Goal: Task Accomplishment & Management: Use online tool/utility

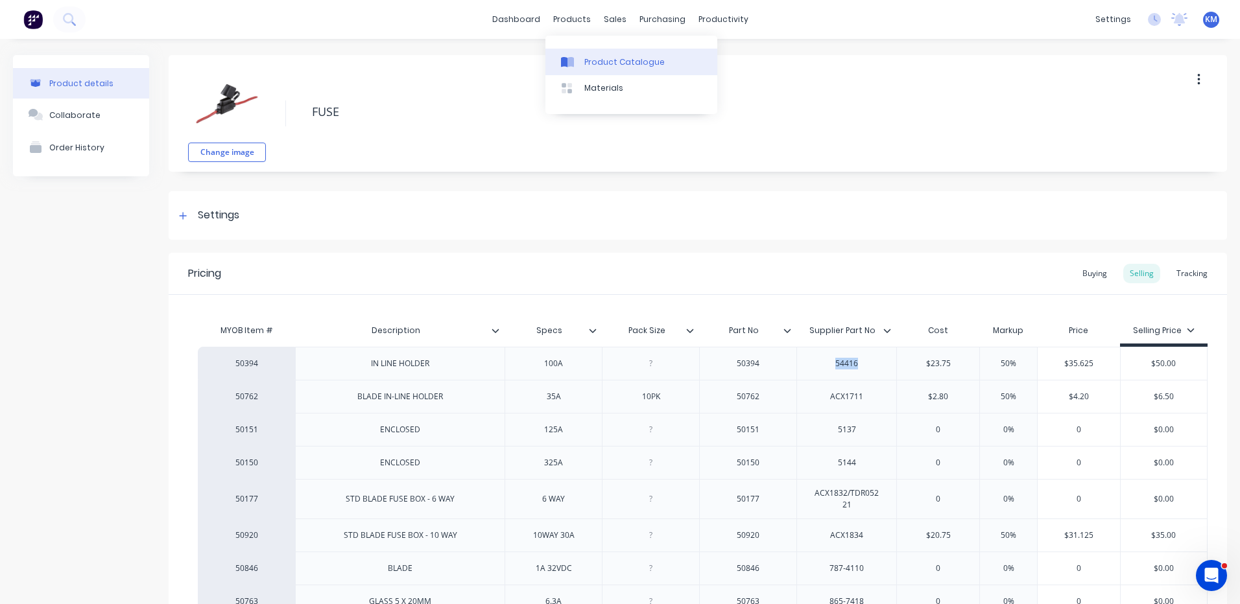
click at [576, 64] on div at bounding box center [570, 62] width 19 height 12
type textarea "x"
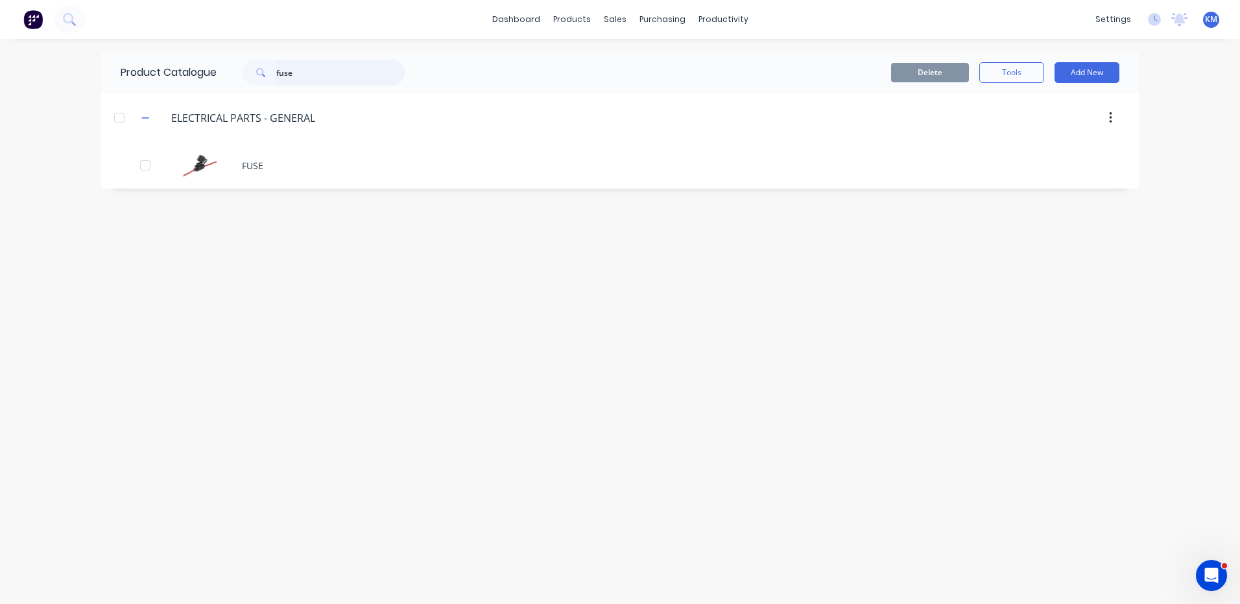
click at [351, 67] on input "fuse" at bounding box center [340, 73] width 128 height 26
type input "air"
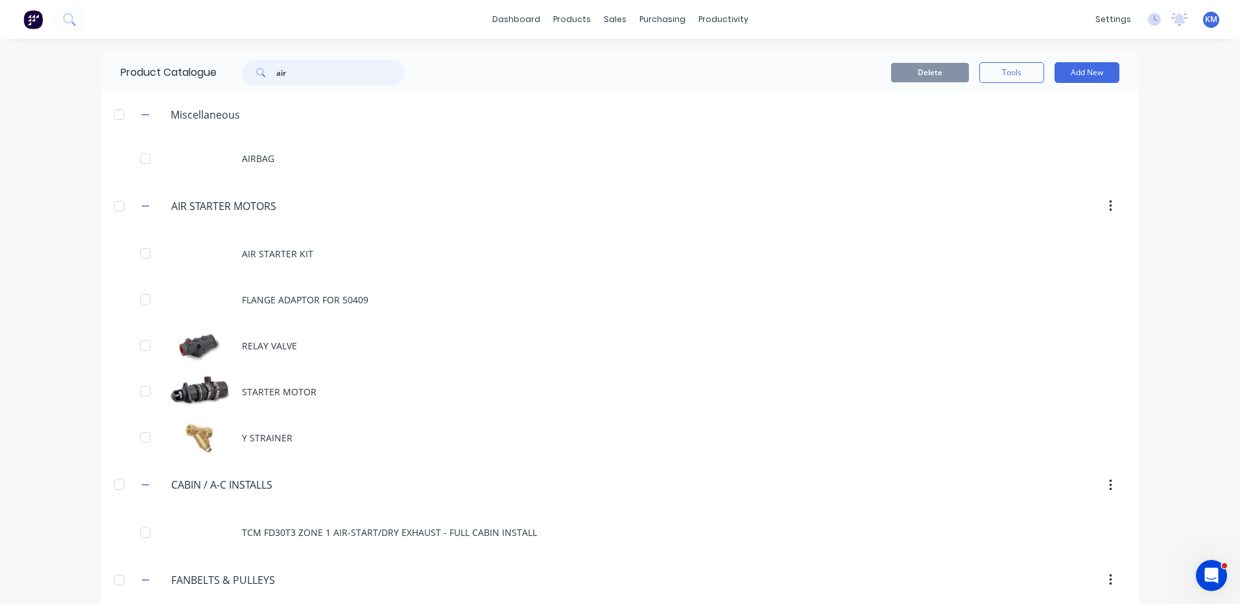
drag, startPoint x: 334, startPoint y: 67, endPoint x: 252, endPoint y: 67, distance: 81.7
click at [252, 67] on div "air" at bounding box center [324, 73] width 162 height 26
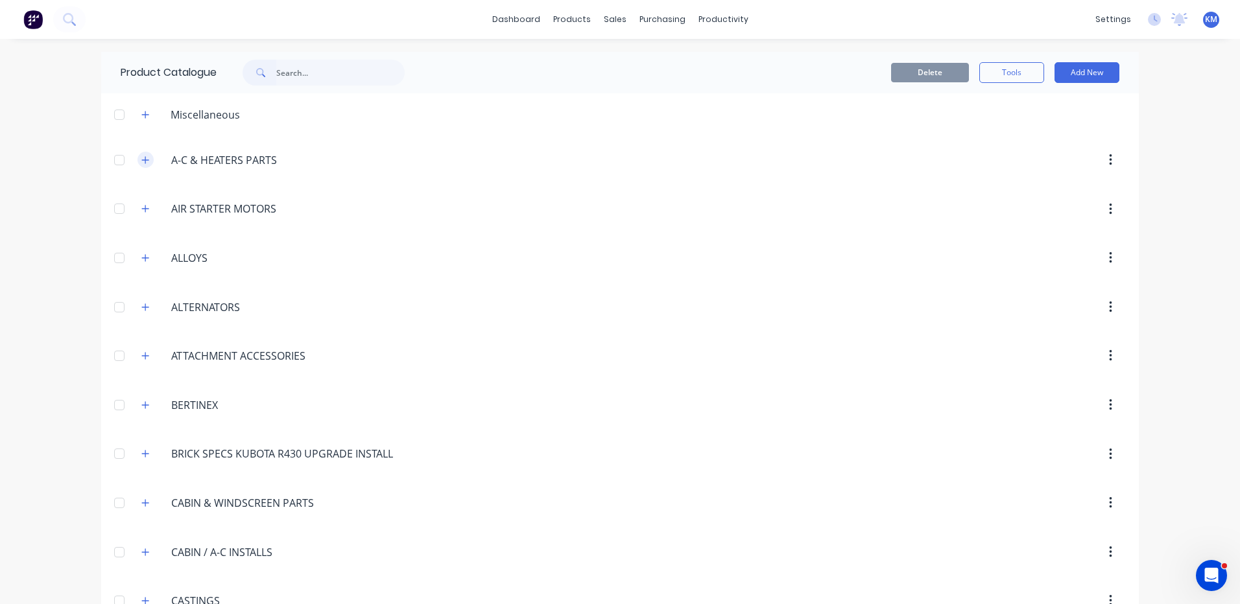
click at [141, 160] on icon "button" at bounding box center [145, 160] width 8 height 9
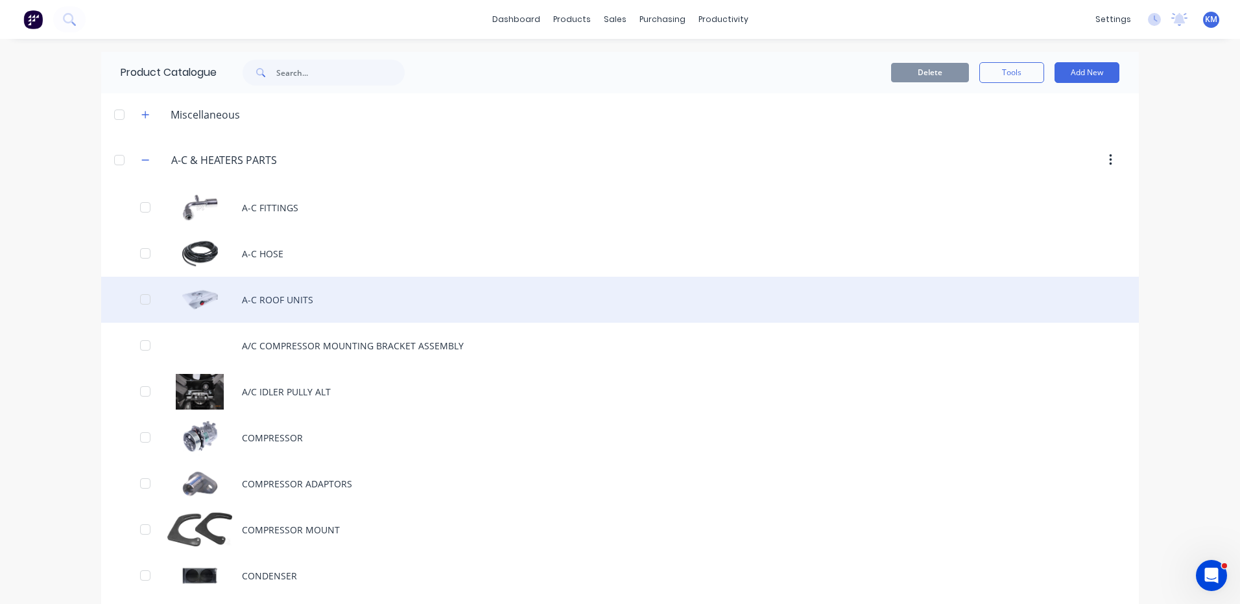
click at [279, 290] on div "A-C ROOF UNITS" at bounding box center [620, 300] width 1038 height 46
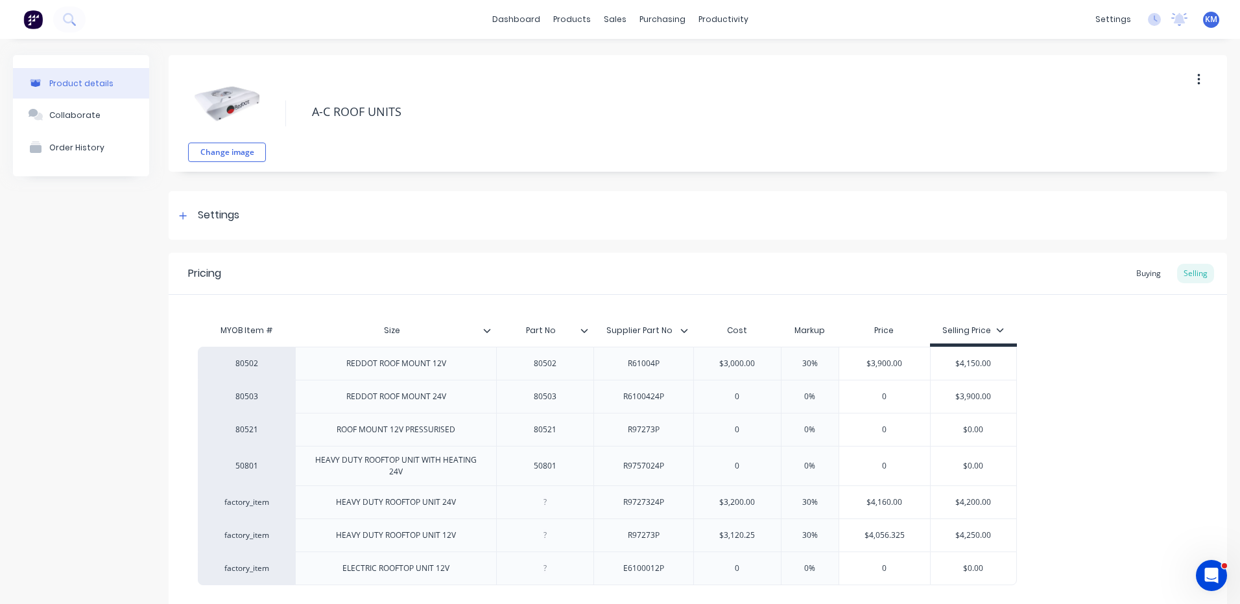
type textarea "x"
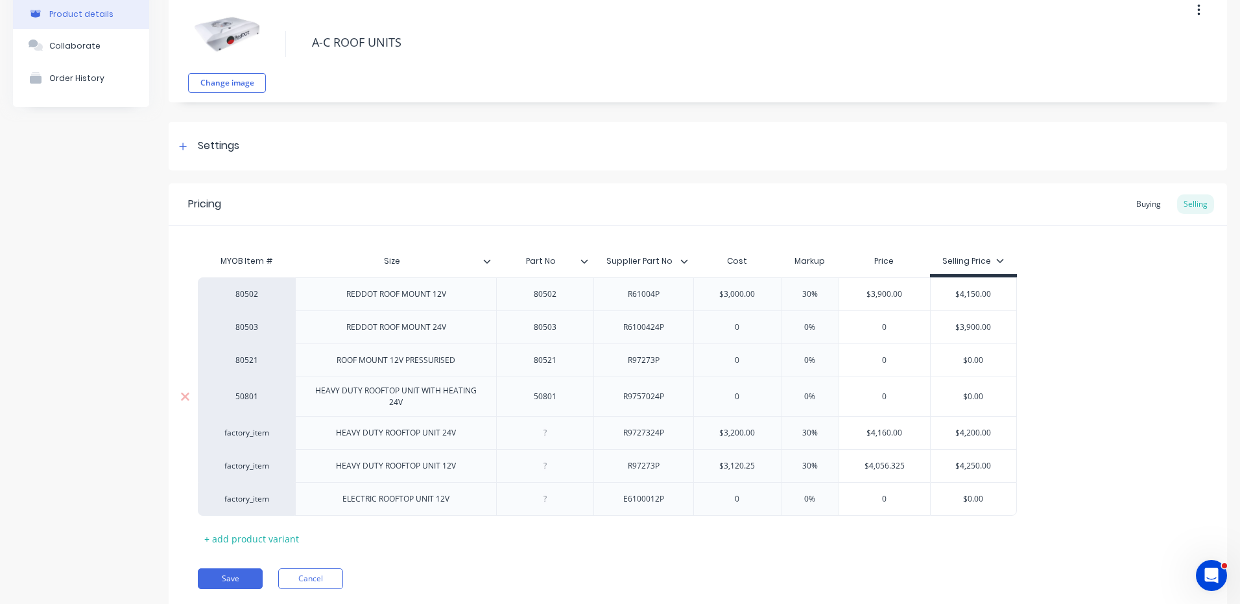
scroll to position [110, 0]
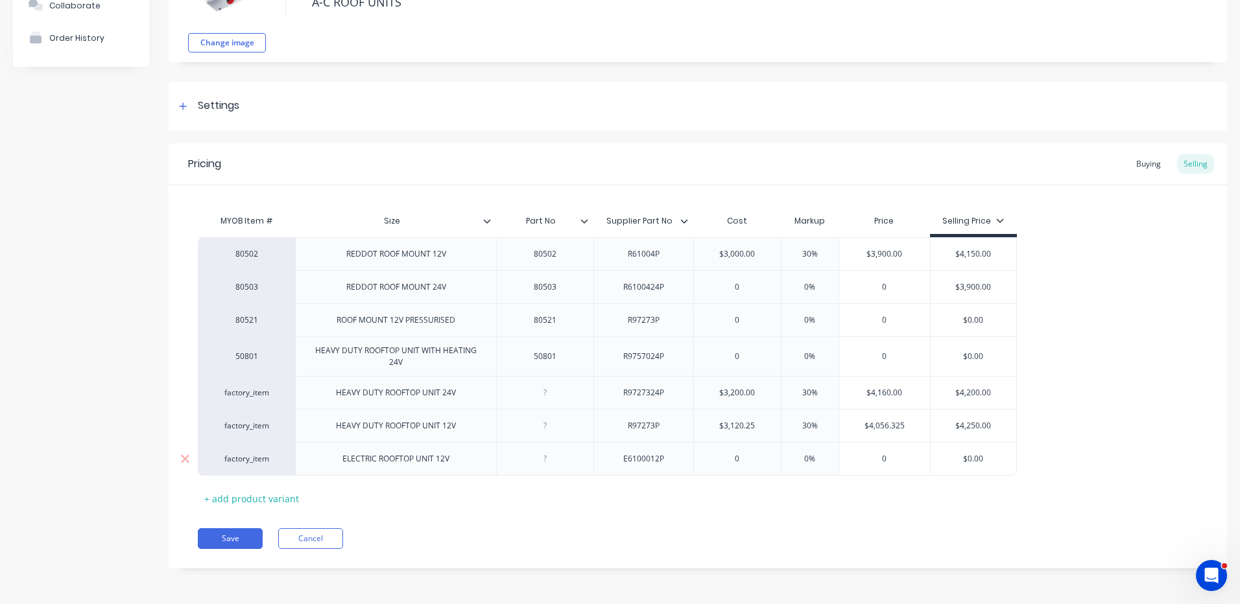
type input "0"
click at [740, 457] on input "0" at bounding box center [737, 459] width 87 height 12
click at [733, 459] on input "0" at bounding box center [737, 459] width 87 height 12
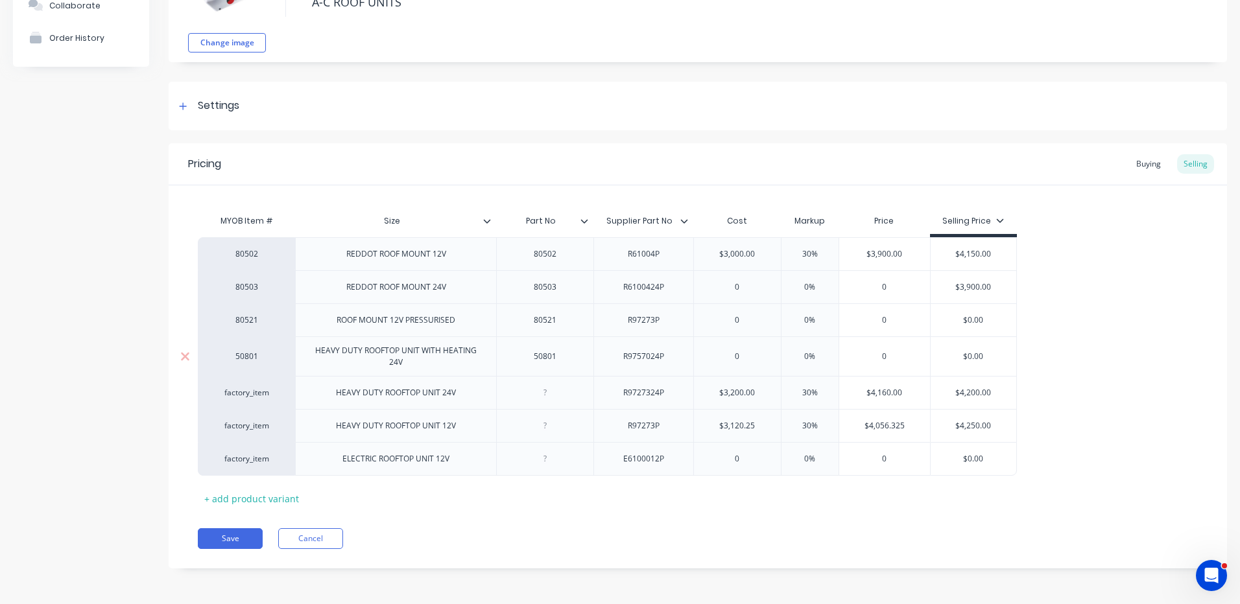
type textarea "x"
type input "6"
type textarea "x"
type input "62"
type textarea "x"
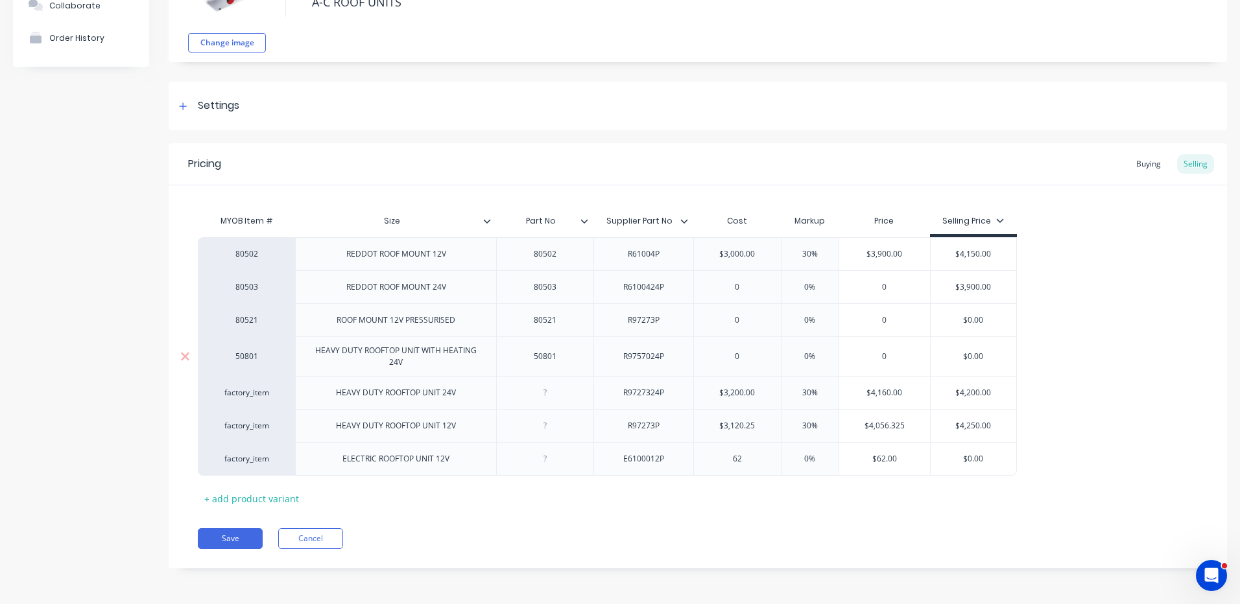
type input "625"
type textarea "x"
type input "6253"
type input "%"
type textarea "x"
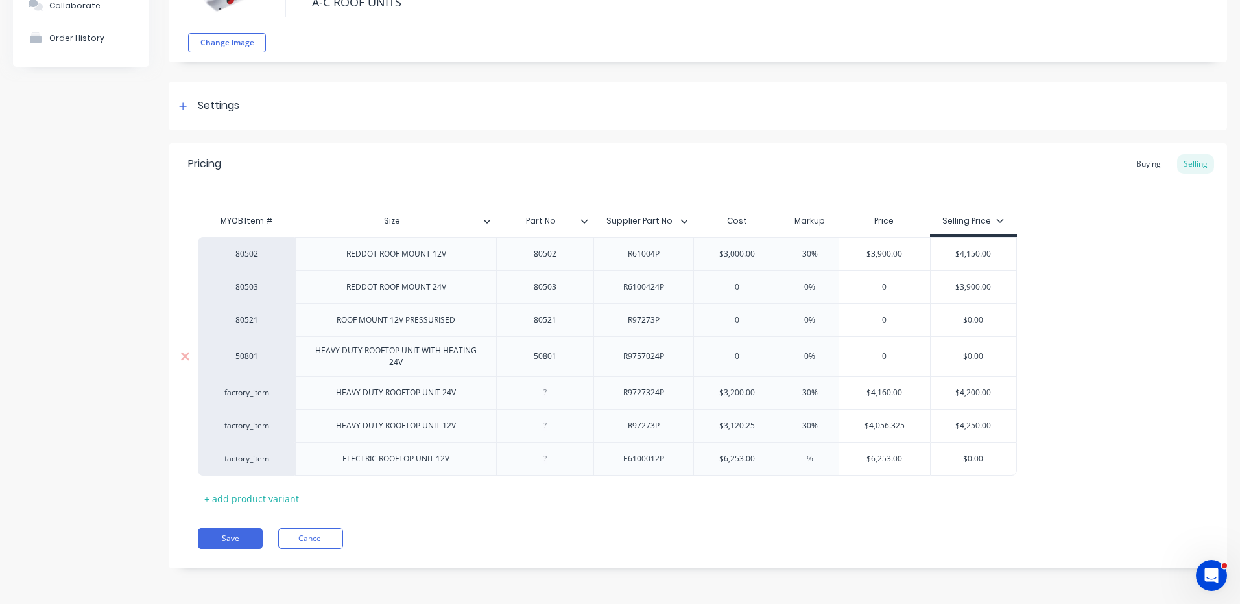
type input "3%"
type textarea "x"
type input "30%"
type input "$8,128.90"
type input "$0.00"
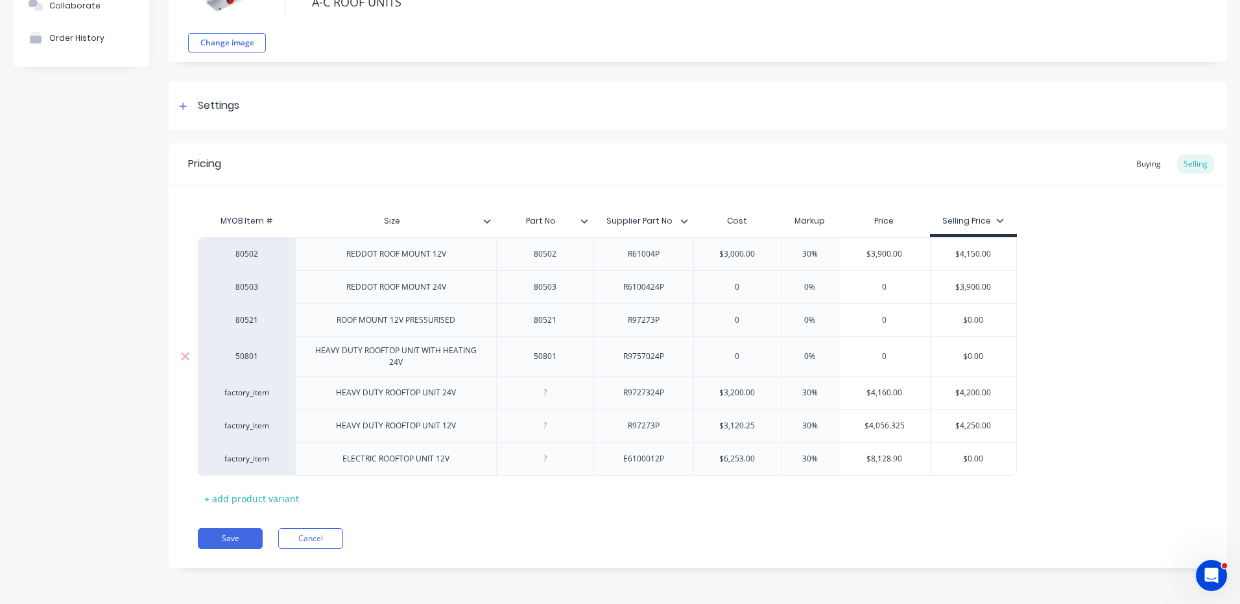
type textarea "x"
type input "$0.0"
type textarea "x"
type input "$0."
type textarea "x"
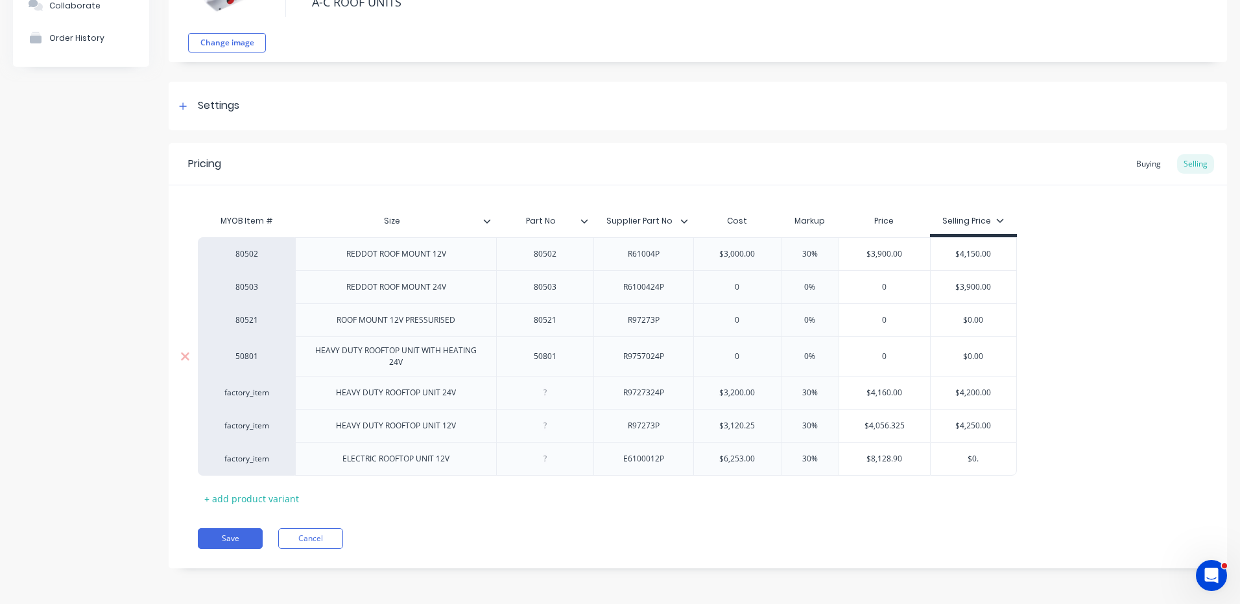
type input "$0"
type textarea "x"
type input "$"
type textarea "x"
type input "$8"
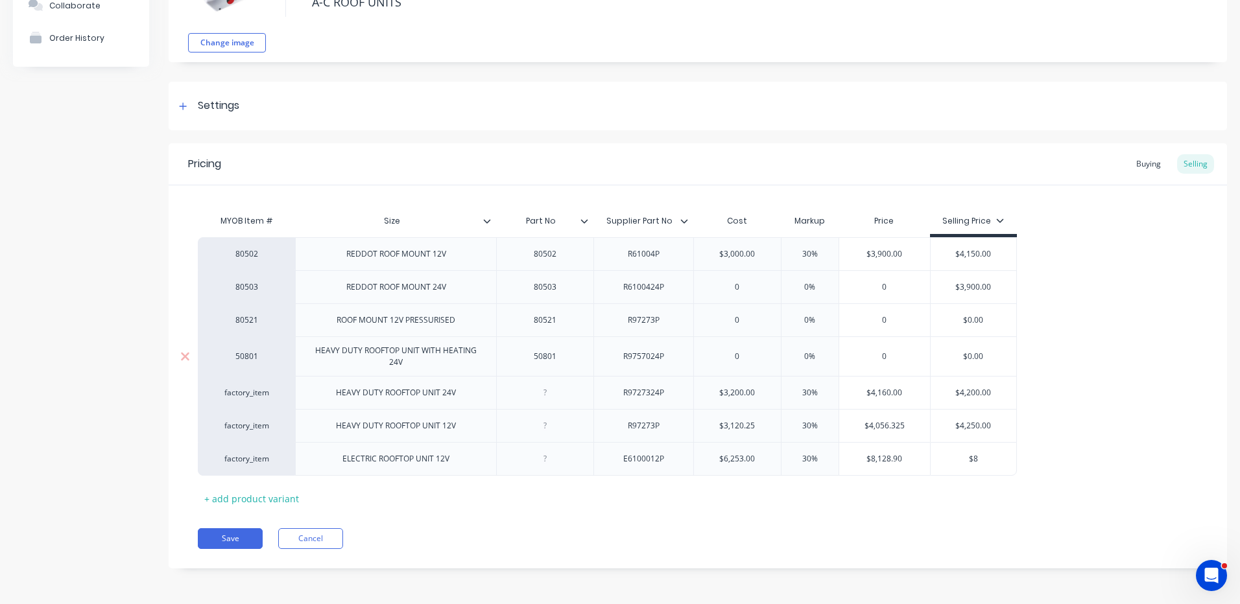
type textarea "x"
type input "$82"
type textarea "x"
type input "$825"
type textarea "x"
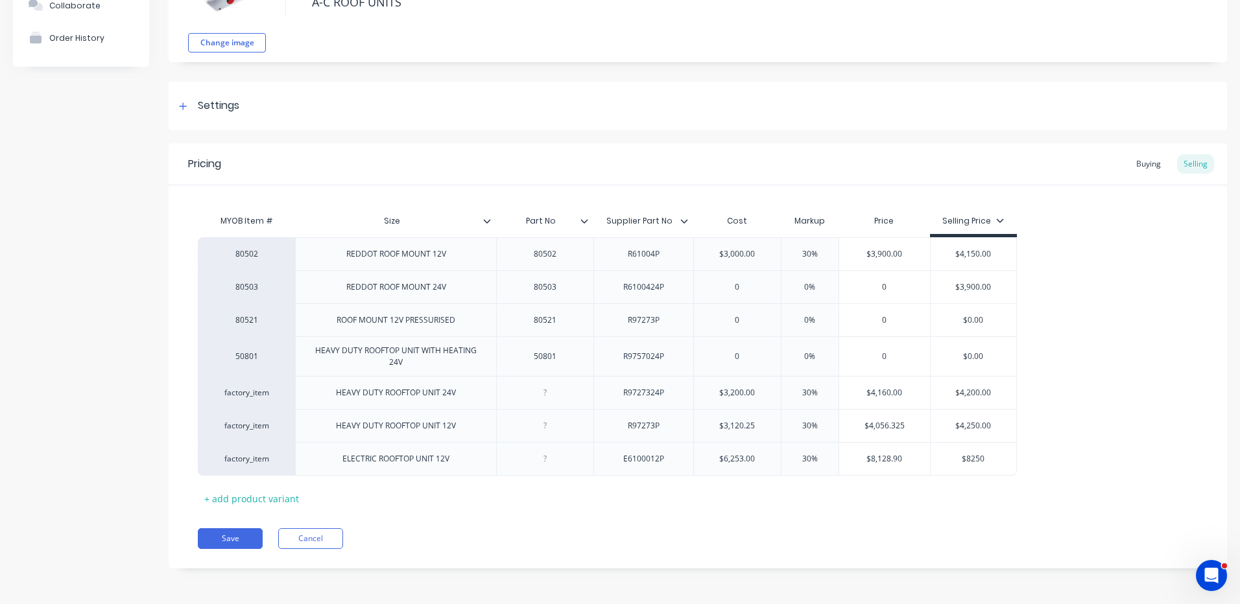
type input "$8250"
click at [1083, 326] on div "80502 REDDOT ROOF MOUNT 12V 80502 R61004P $3,000.00 30% $3,900.00 $4,150.00 805…" at bounding box center [698, 356] width 1000 height 239
click at [244, 535] on button "Save" at bounding box center [230, 539] width 65 height 21
type textarea "x"
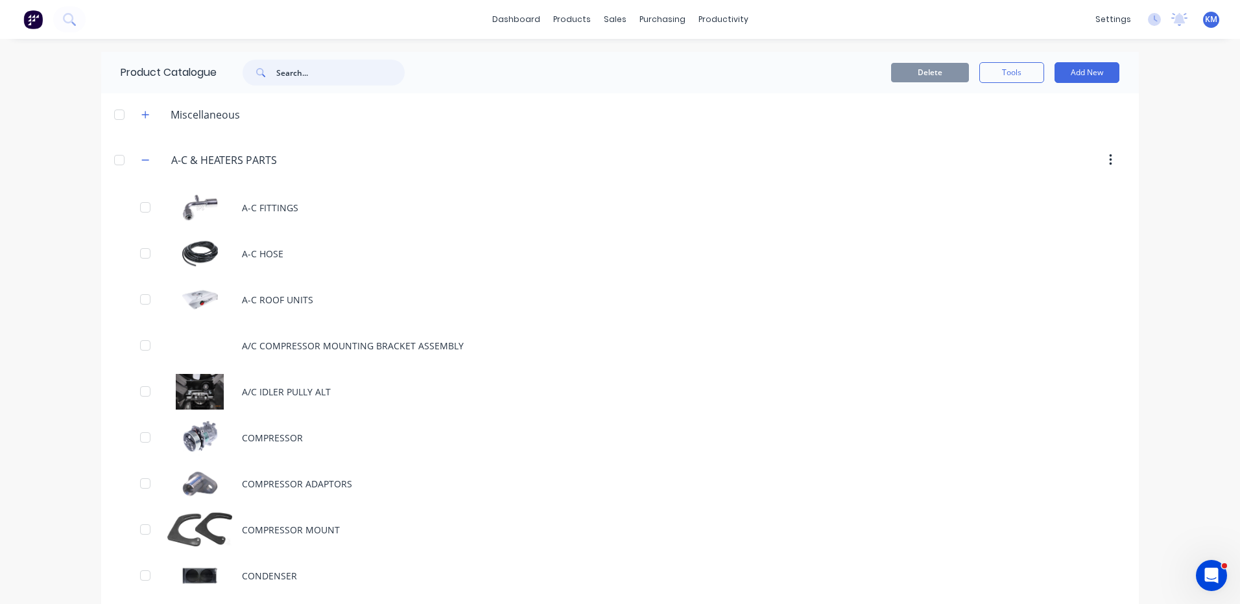
click at [355, 69] on input "text" at bounding box center [340, 73] width 128 height 26
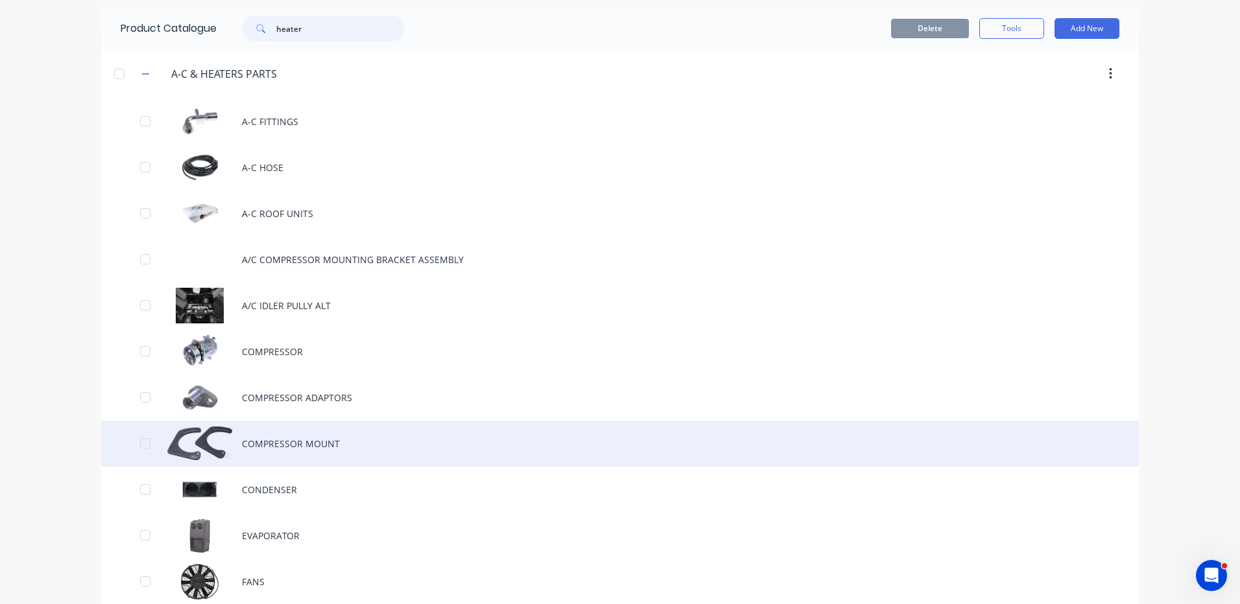
scroll to position [195, 0]
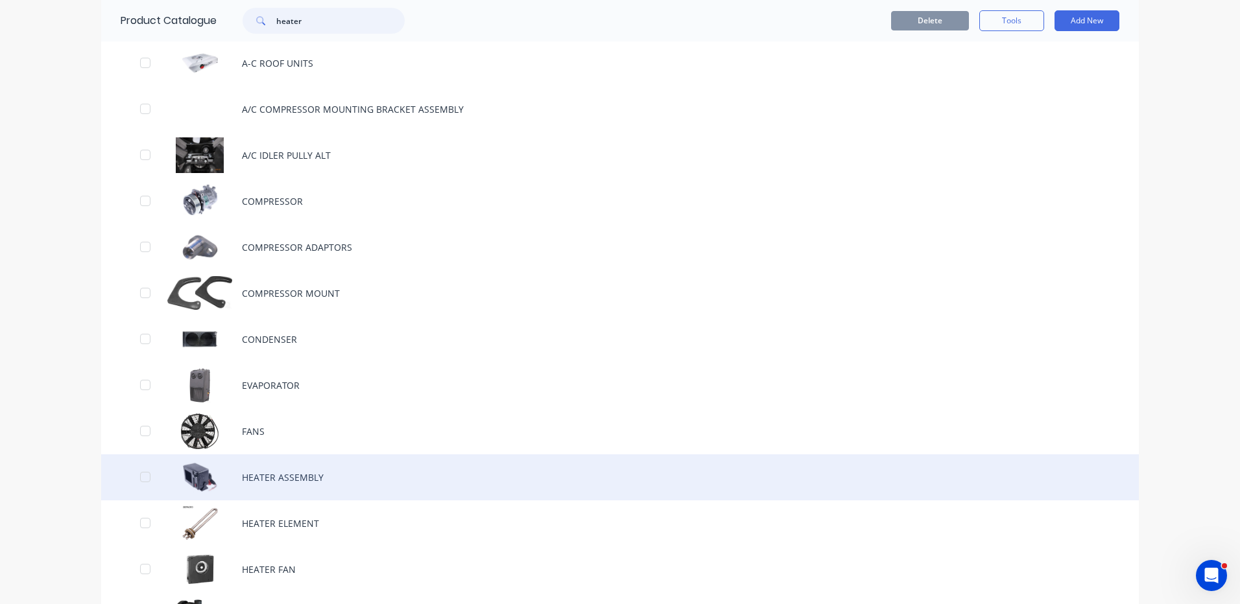
type input "heater"
click at [313, 464] on div "HEATER ASSEMBLY" at bounding box center [620, 478] width 1038 height 46
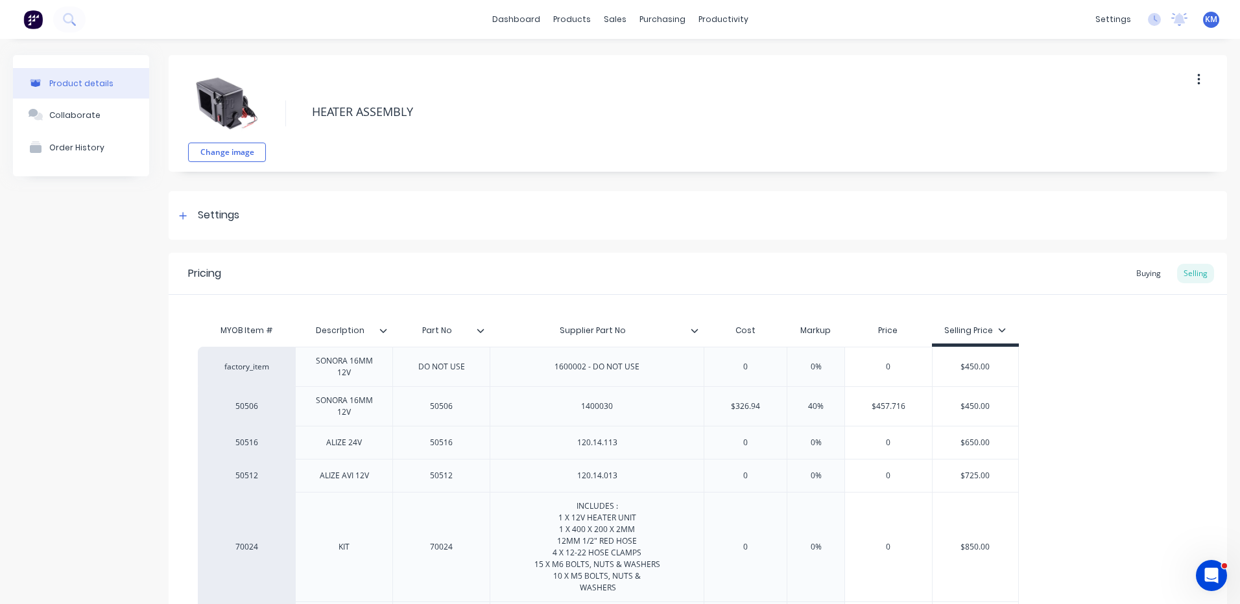
type textarea "x"
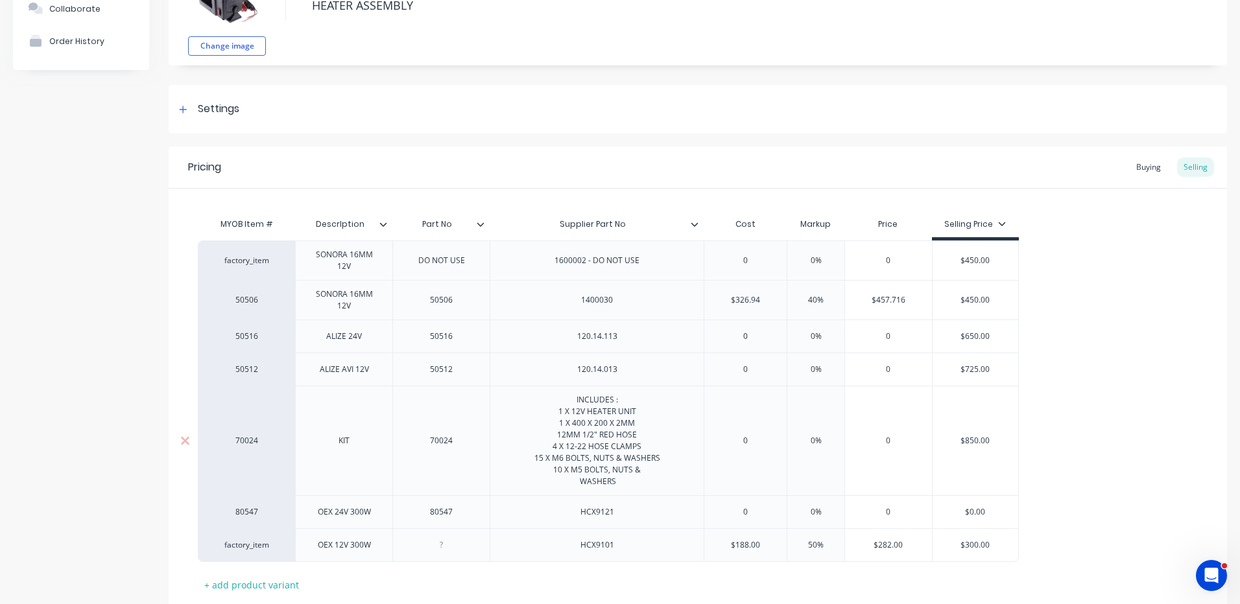
scroll to position [193, 0]
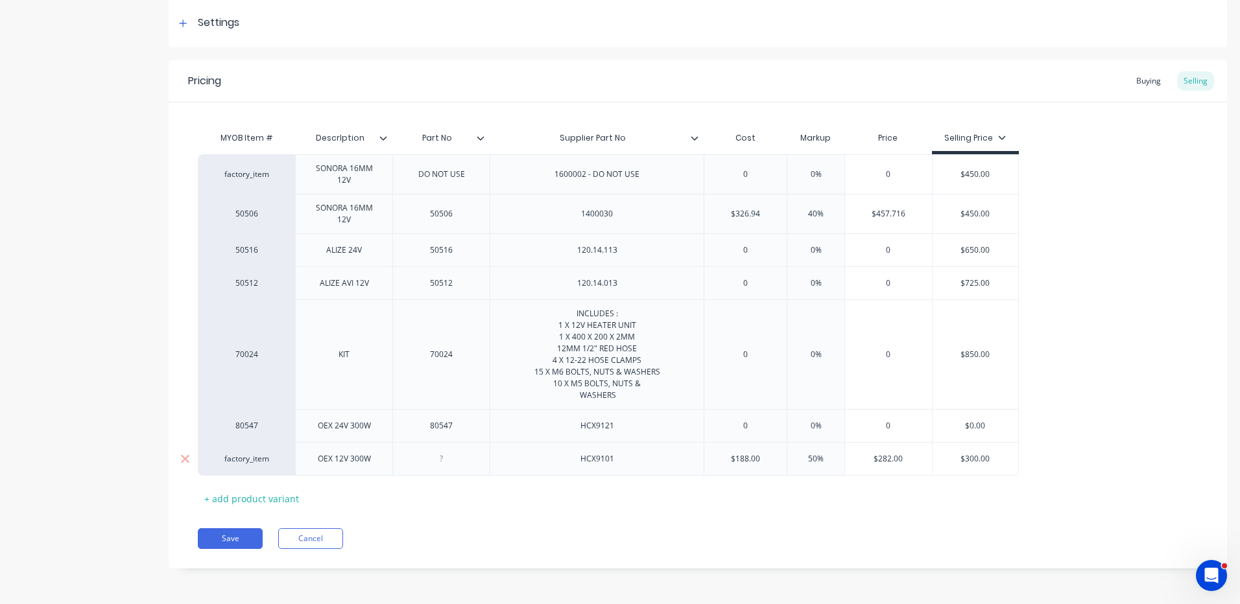
type input "$188.00"
click at [753, 460] on input "$188.00" at bounding box center [745, 459] width 82 height 12
type textarea "x"
type input "$19"
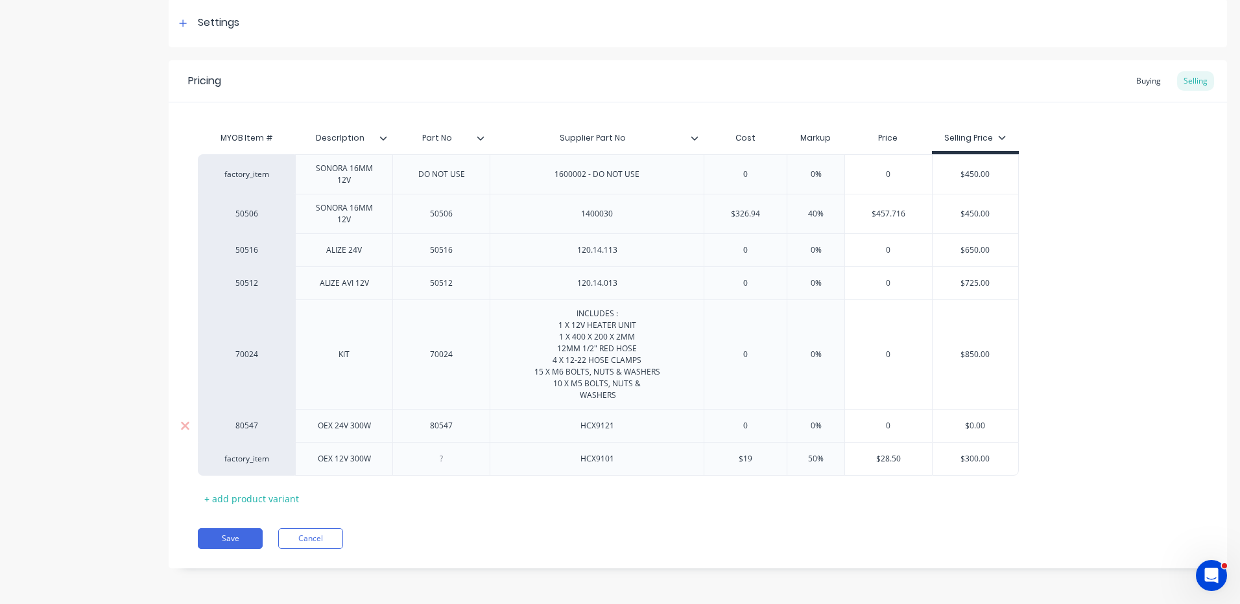
type textarea "x"
type input "$193"
click at [1138, 81] on div "Buying" at bounding box center [1149, 80] width 38 height 19
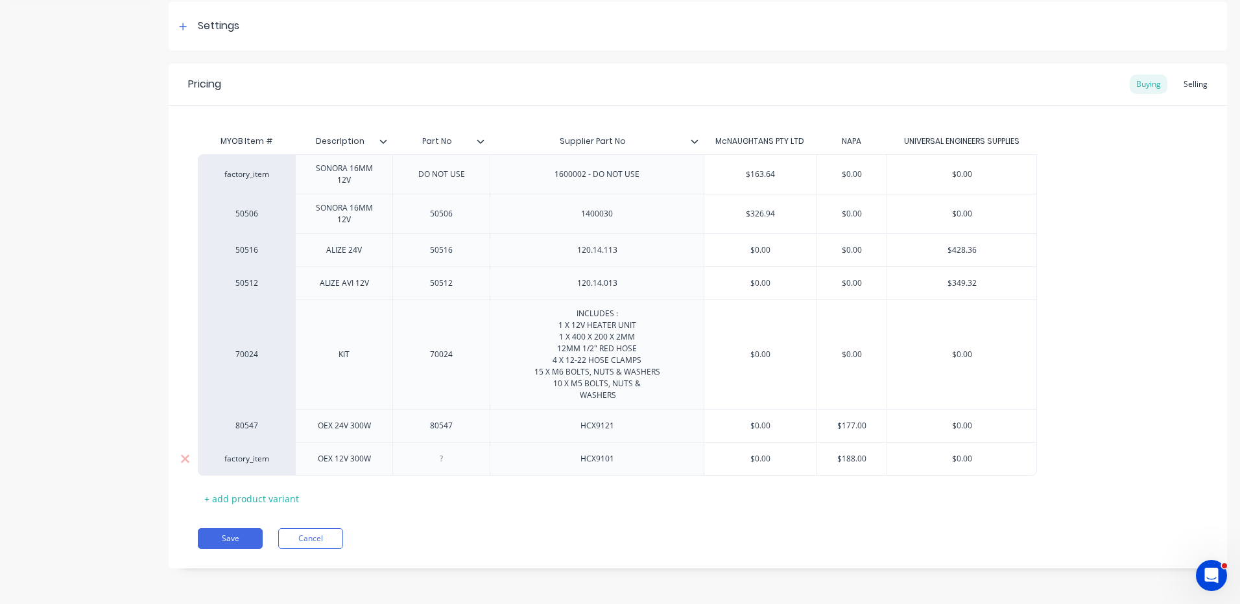
type input "$188.00"
click at [860, 462] on input "$188.00" at bounding box center [852, 459] width 70 height 12
type textarea "x"
type input "$1"
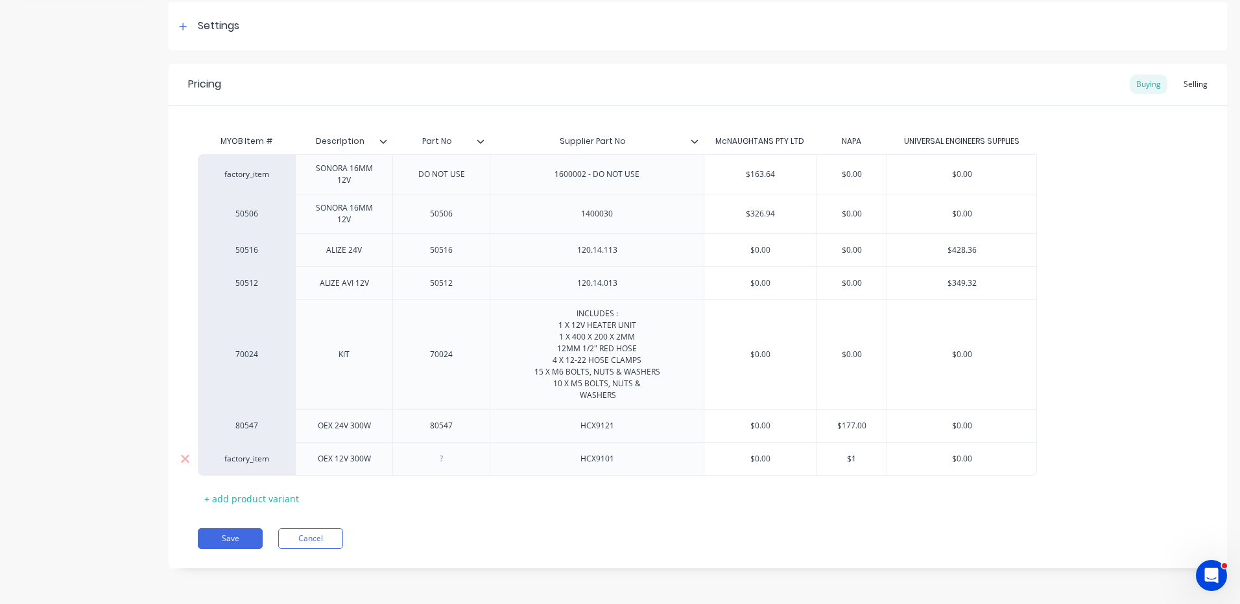
type textarea "x"
type input "$19"
type textarea "x"
type input "$193"
click at [220, 539] on button "Save" at bounding box center [230, 539] width 65 height 21
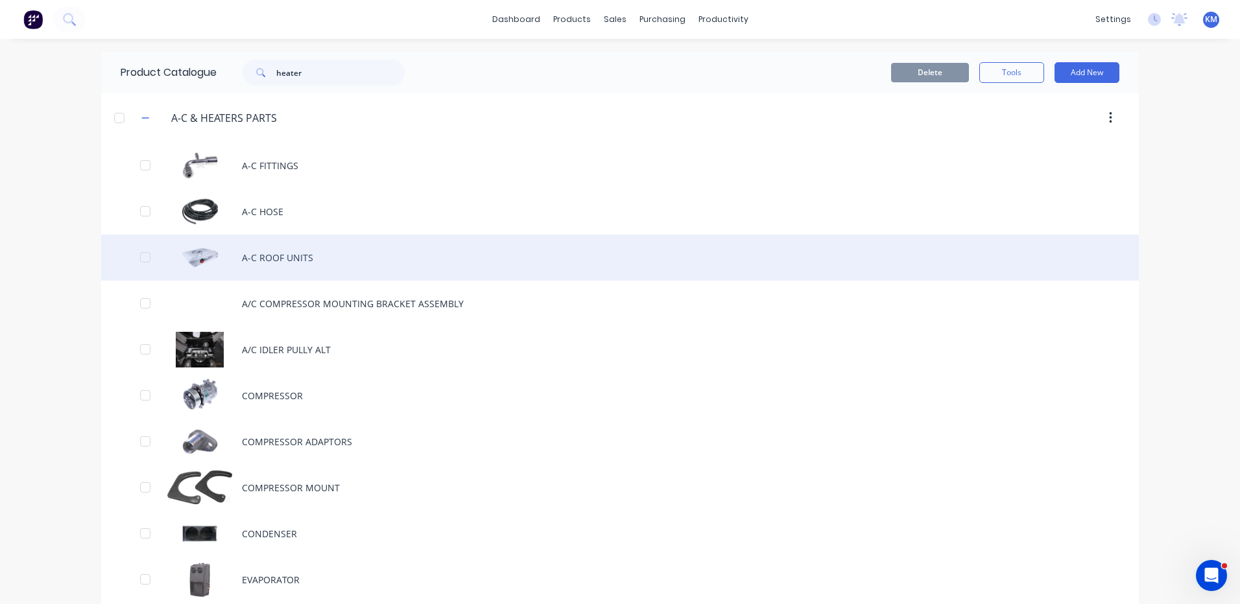
click at [294, 266] on div "A-C ROOF UNITS" at bounding box center [620, 258] width 1038 height 46
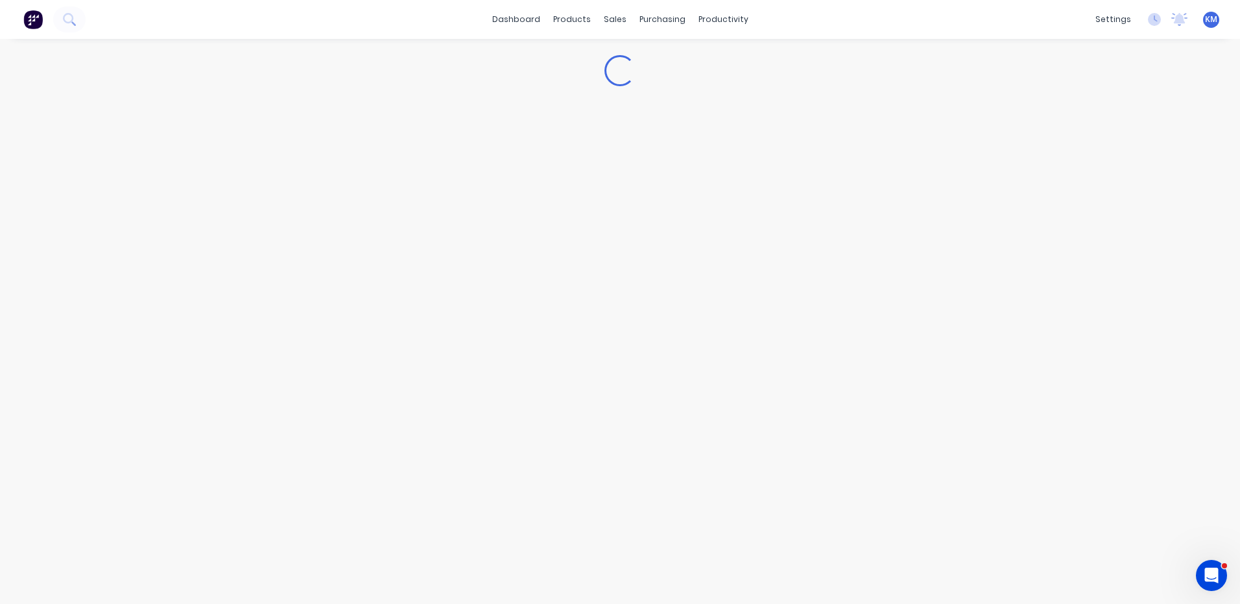
type textarea "x"
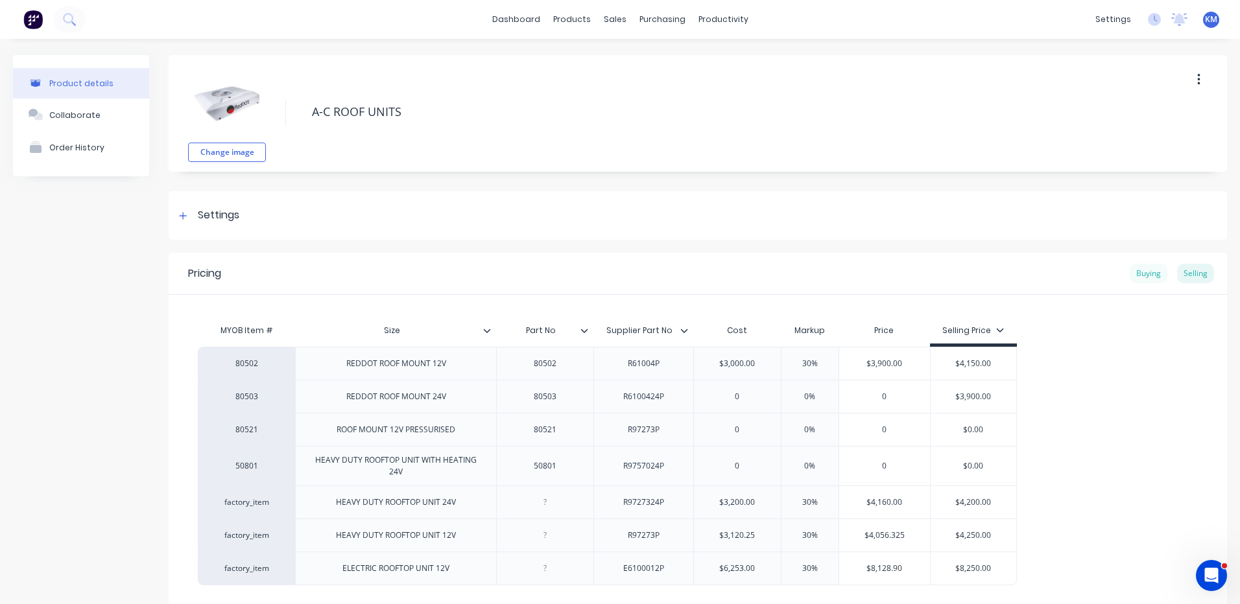
click at [1131, 265] on div "Buying" at bounding box center [1149, 273] width 38 height 19
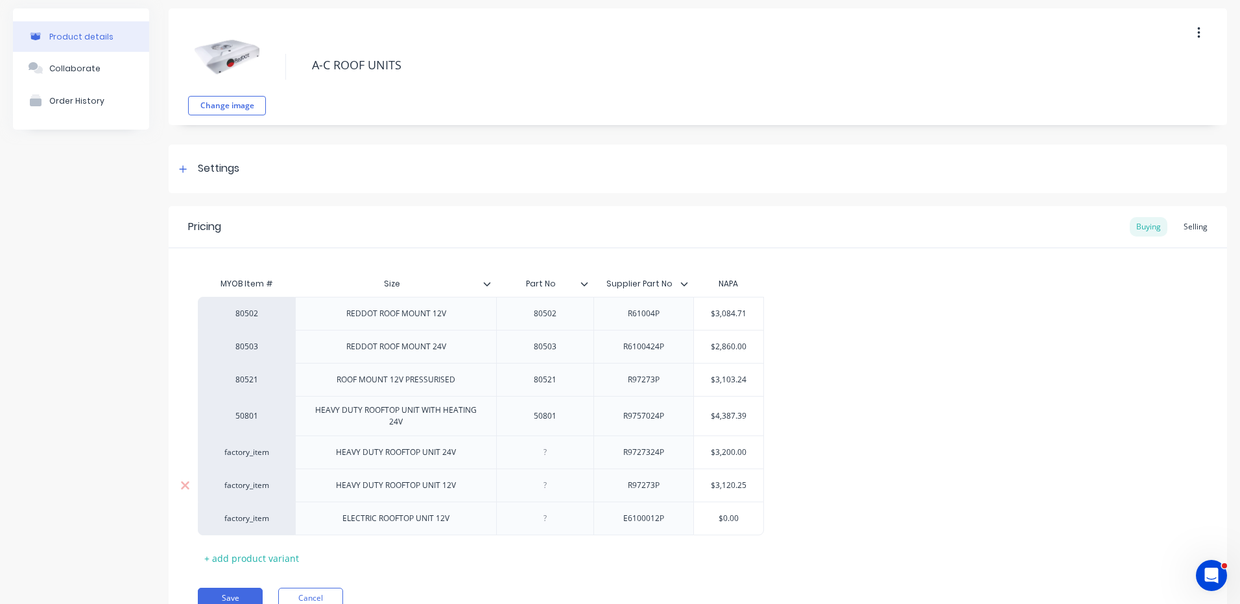
scroll to position [106, 0]
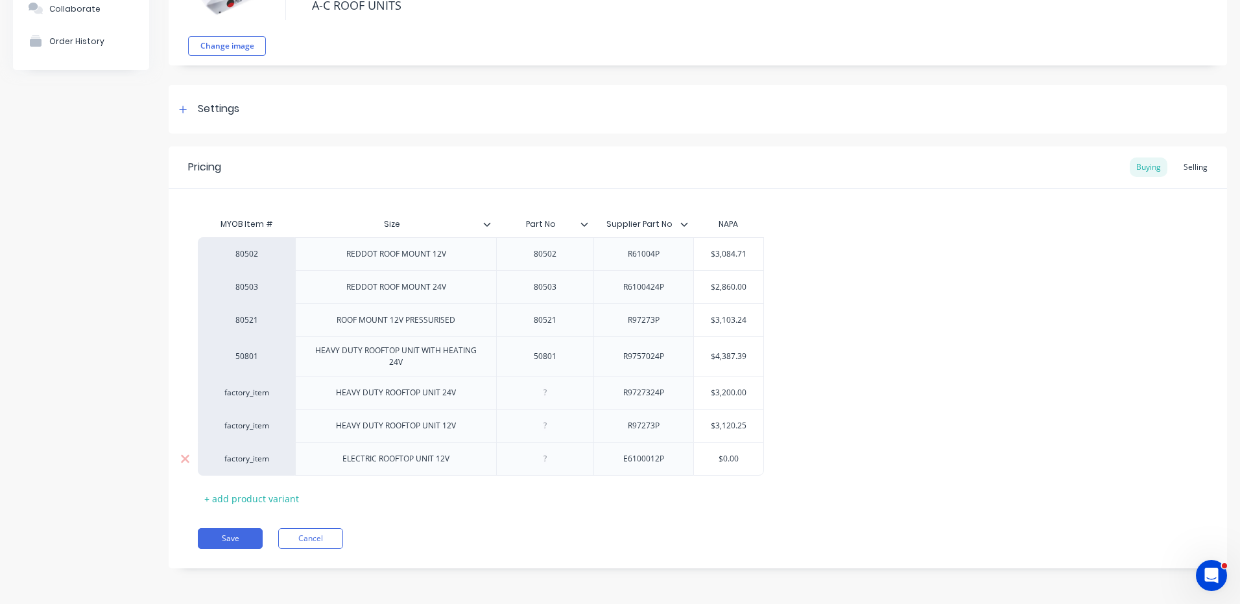
click at [739, 451] on div "$0.00" at bounding box center [728, 459] width 69 height 32
type input "$0.00"
click at [739, 451] on div "$0.00" at bounding box center [728, 459] width 69 height 32
click at [732, 458] on input "$0.00" at bounding box center [728, 459] width 69 height 12
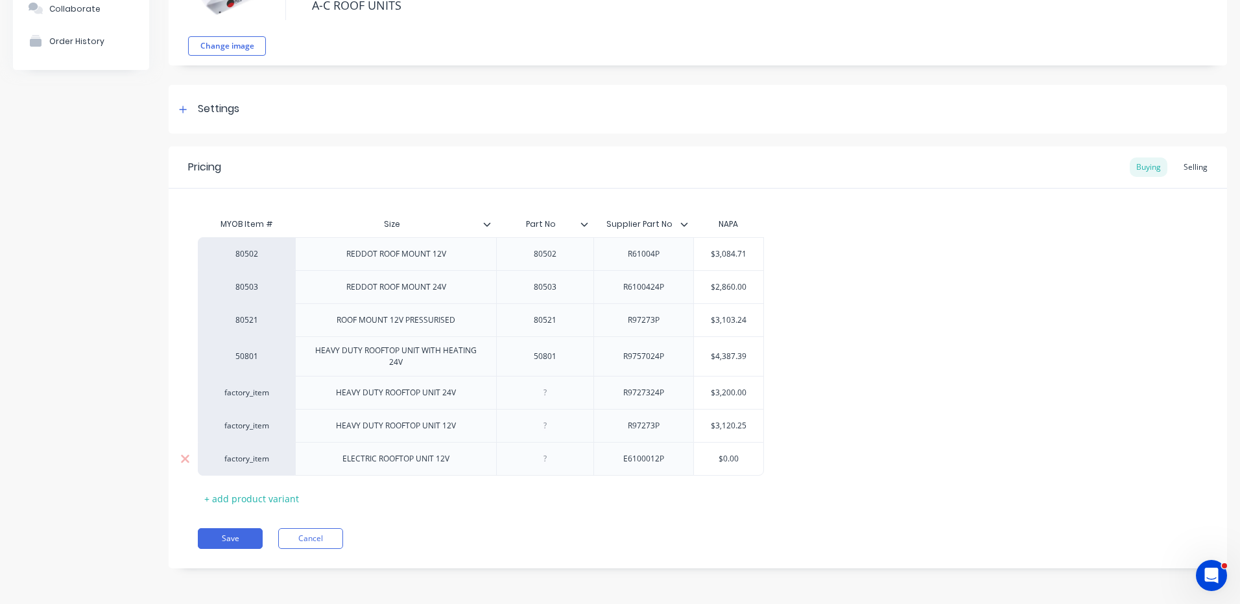
click at [746, 454] on input "$0.00" at bounding box center [728, 459] width 69 height 12
click at [738, 457] on input "$0.00" at bounding box center [728, 459] width 69 height 12
drag, startPoint x: 737, startPoint y: 438, endPoint x: 737, endPoint y: 430, distance: 8.5
click at [737, 437] on div "$3,120.25" at bounding box center [728, 426] width 69 height 32
type input "$3,120.25"
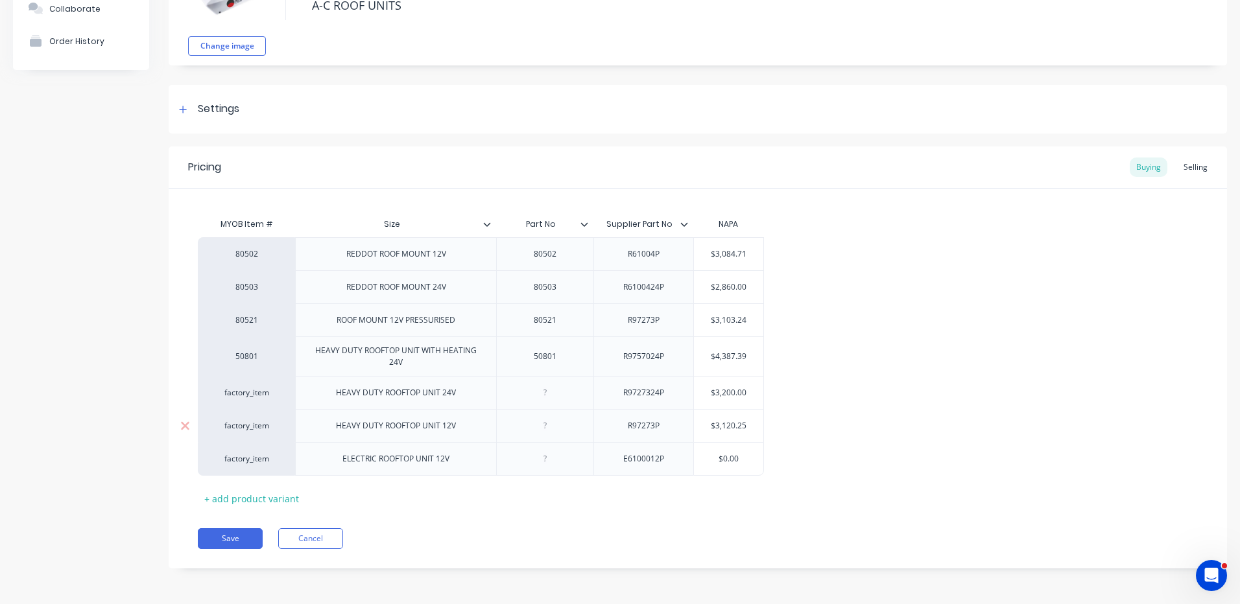
click at [735, 420] on input "$3,120.25" at bounding box center [728, 426] width 69 height 12
click at [743, 460] on input "$0.00" at bounding box center [728, 459] width 69 height 12
type textarea "x"
type input "$0.0"
type textarea "x"
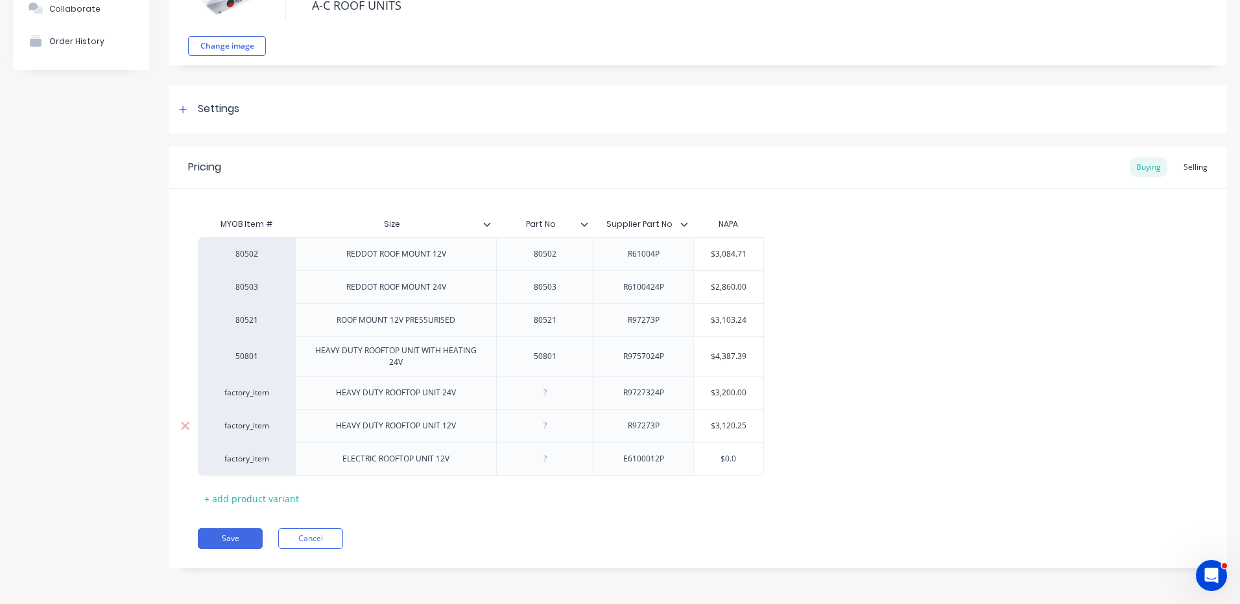
type input "$0."
type textarea "x"
type input "$0"
type textarea "x"
type input "$"
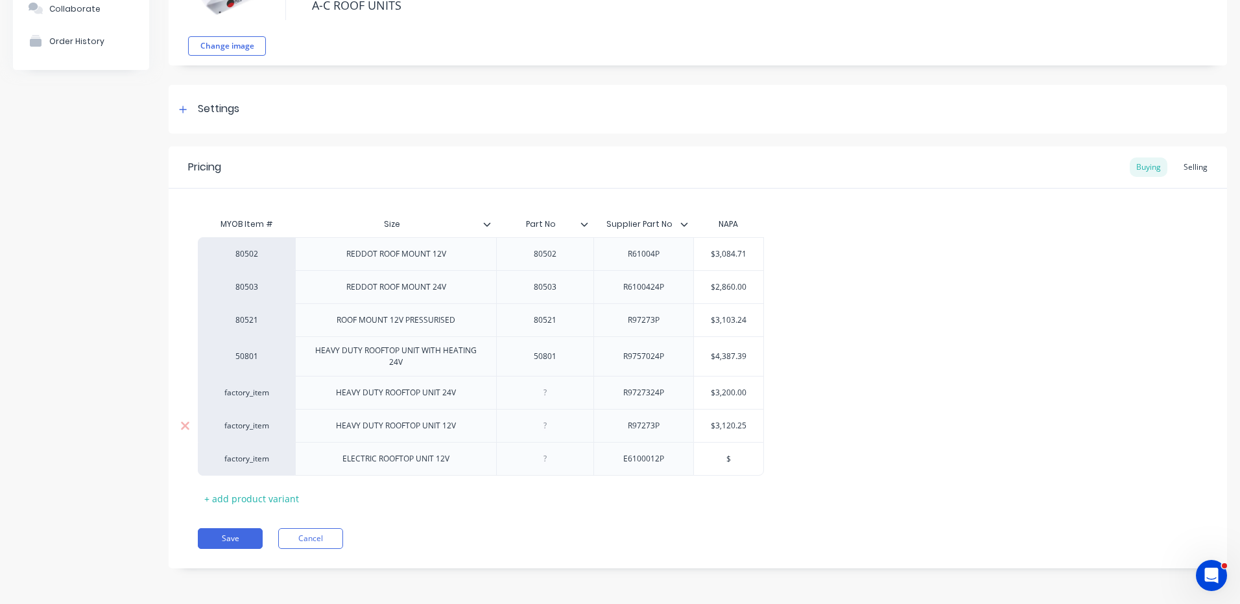
type textarea "x"
type input "$6"
type textarea "x"
type input "$62"
type textarea "x"
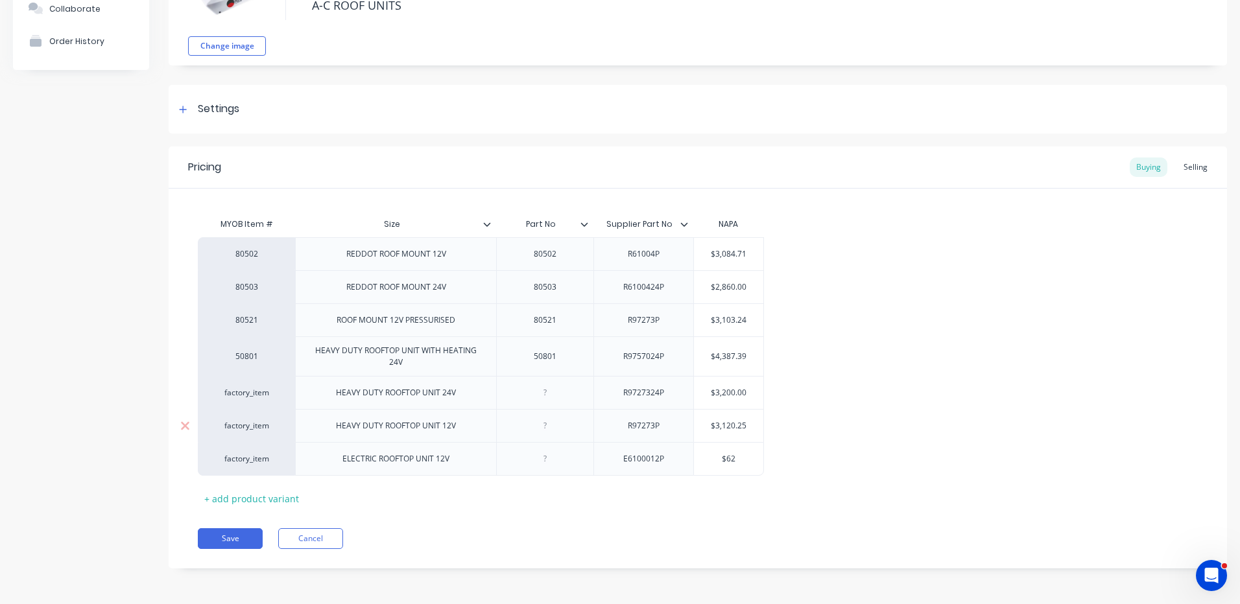
type input "$625"
type textarea "x"
type input "$6253"
click at [233, 545] on button "Save" at bounding box center [230, 539] width 65 height 21
type textarea "x"
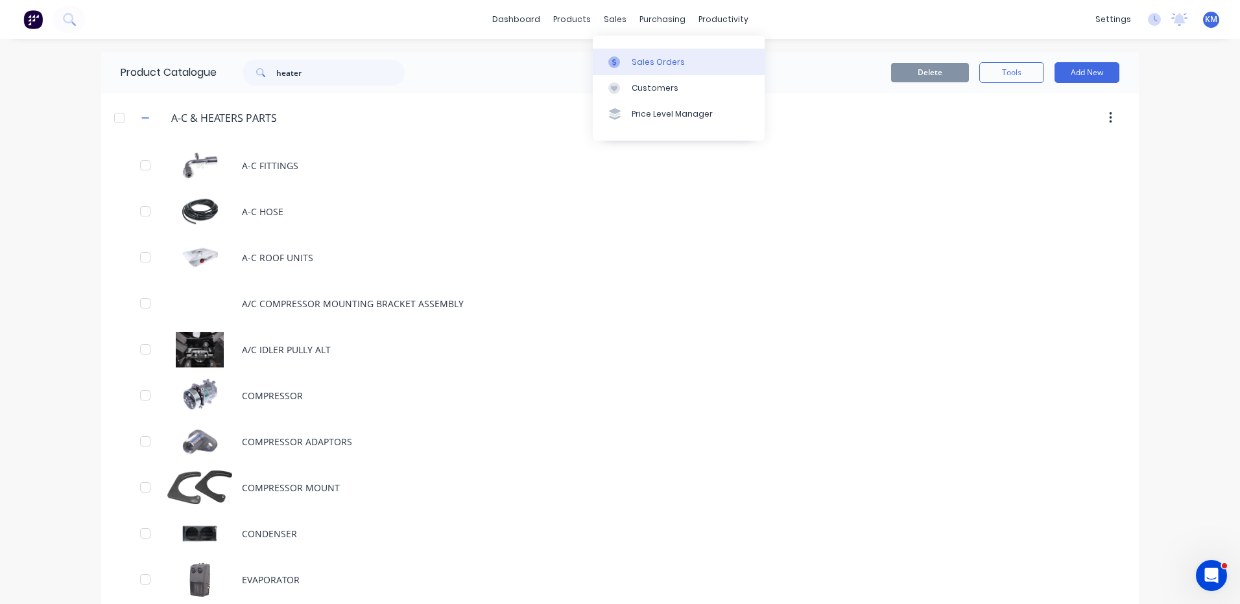
click at [635, 66] on div "Sales Orders" at bounding box center [658, 62] width 53 height 12
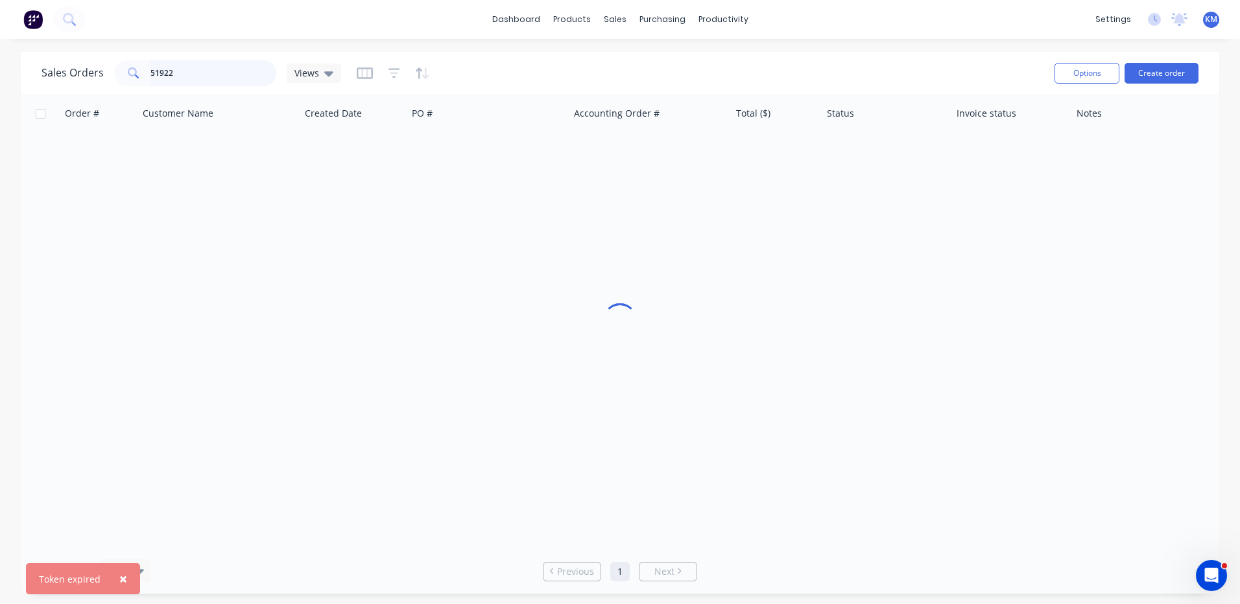
click at [185, 66] on input "51922" at bounding box center [213, 73] width 126 height 26
click at [184, 71] on input "51922" at bounding box center [213, 73] width 126 height 26
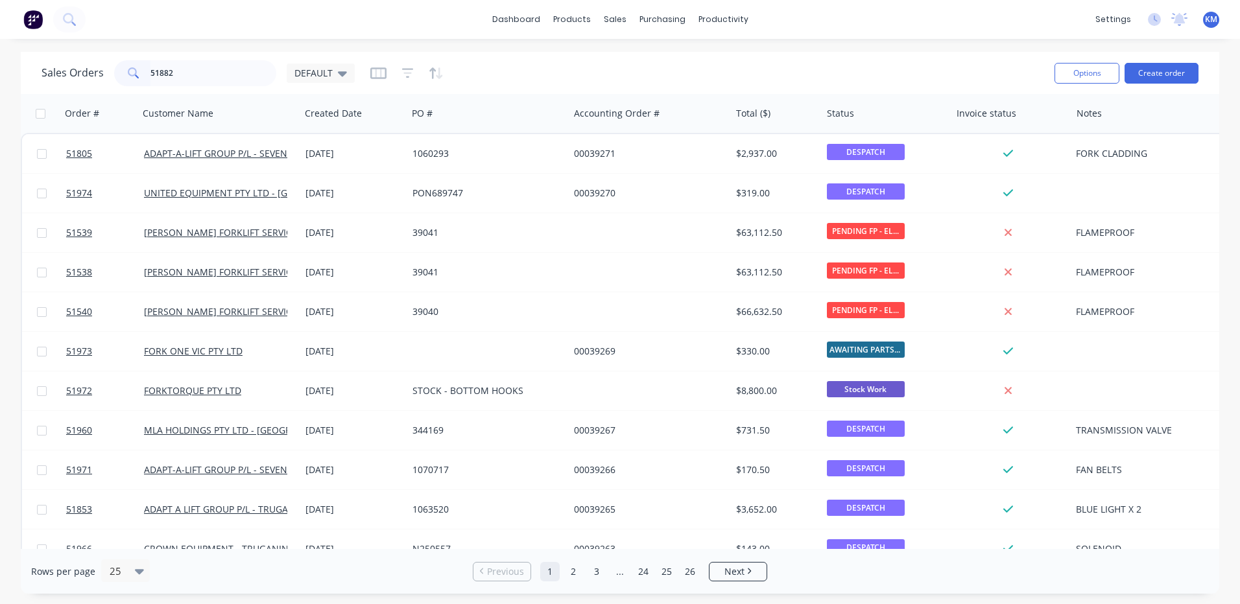
type input "51882"
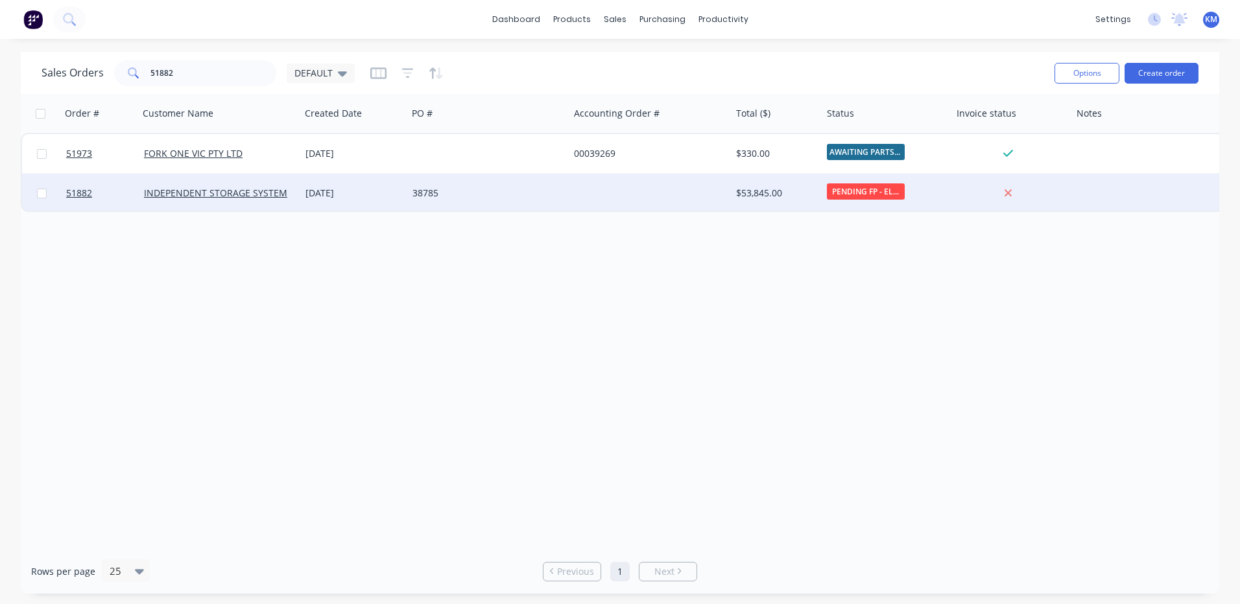
click at [374, 193] on div "[DATE]" at bounding box center [353, 193] width 97 height 13
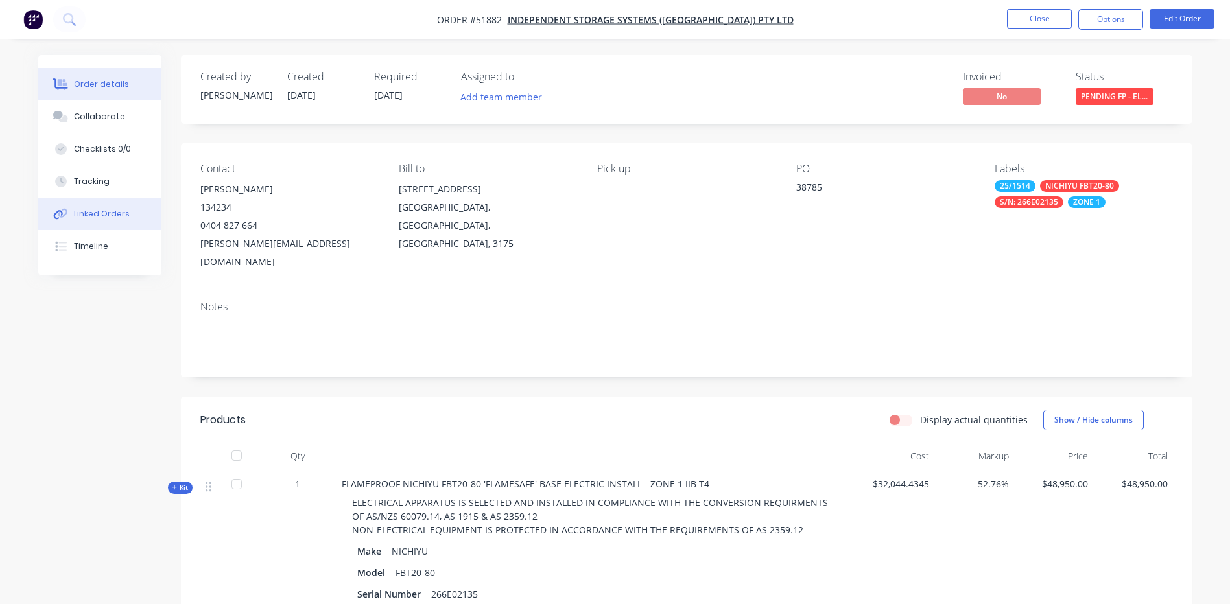
click at [89, 207] on button "Linked Orders" at bounding box center [99, 214] width 123 height 32
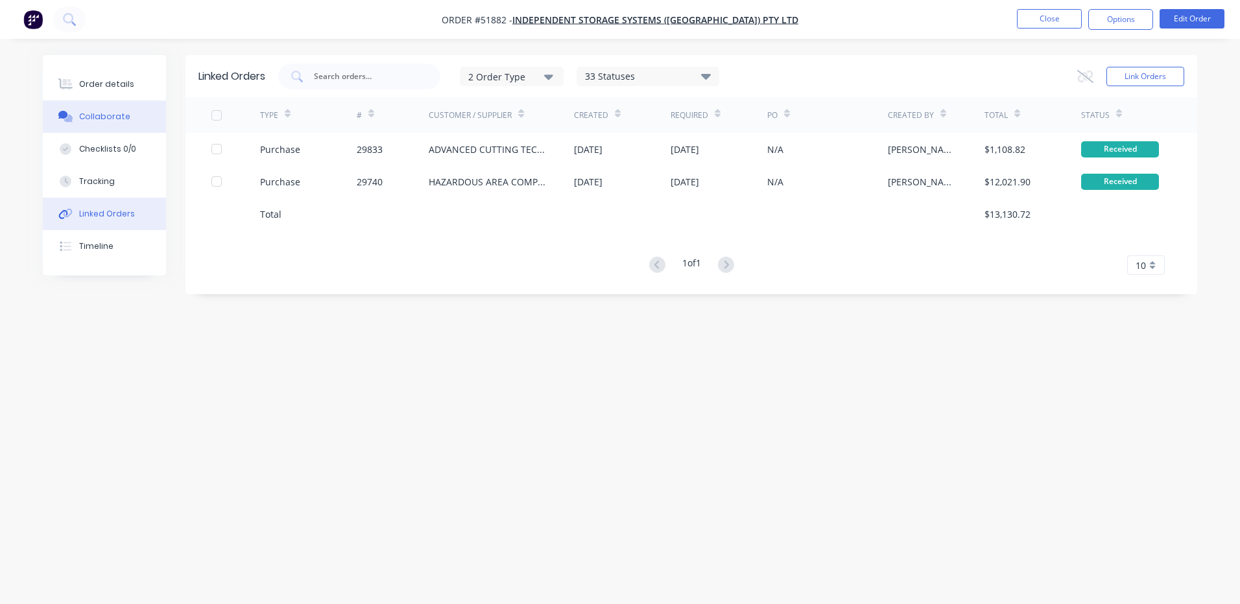
click at [112, 129] on button "Collaborate" at bounding box center [104, 117] width 123 height 32
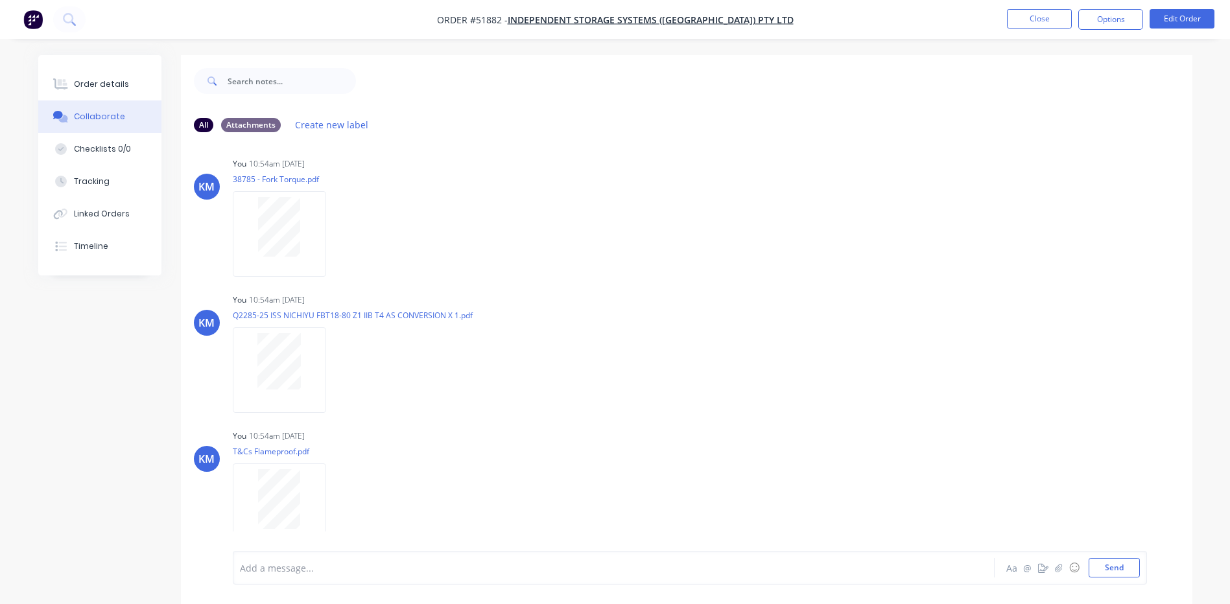
scroll to position [12, 0]
click at [99, 81] on div "Order details" at bounding box center [101, 84] width 55 height 12
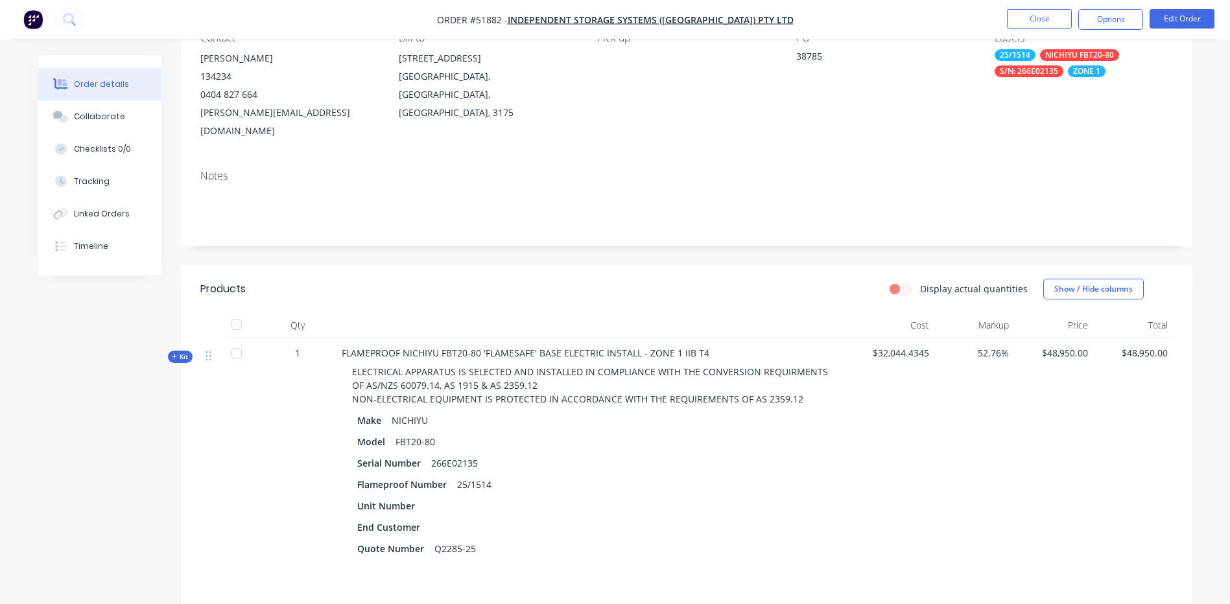
scroll to position [259, 0]
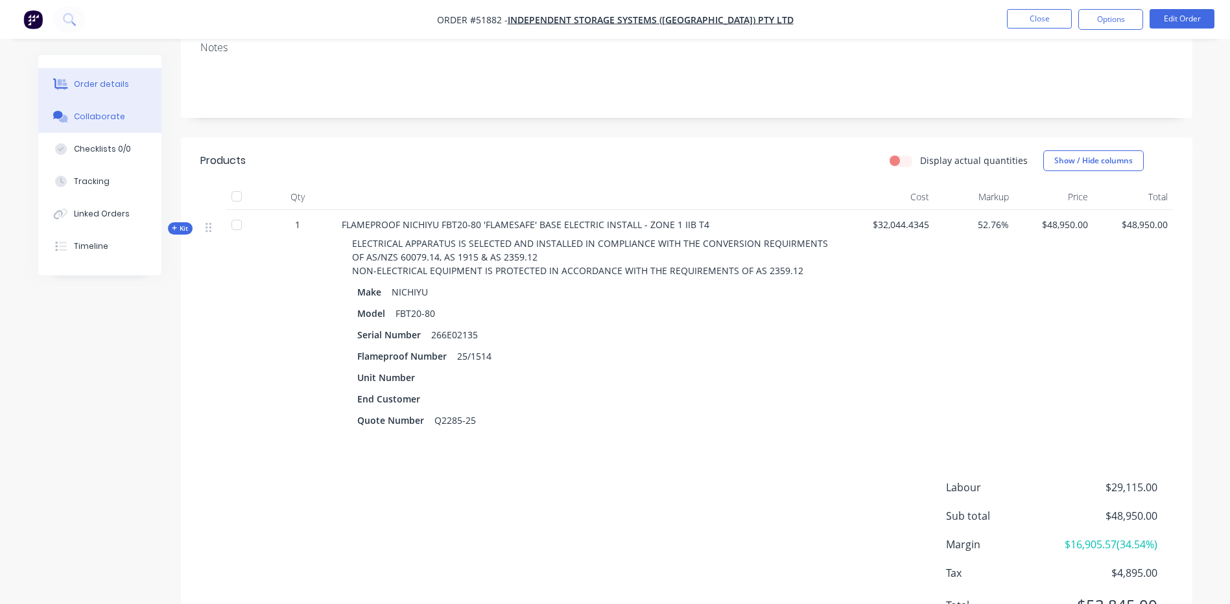
click at [94, 121] on div "Collaborate" at bounding box center [99, 117] width 51 height 12
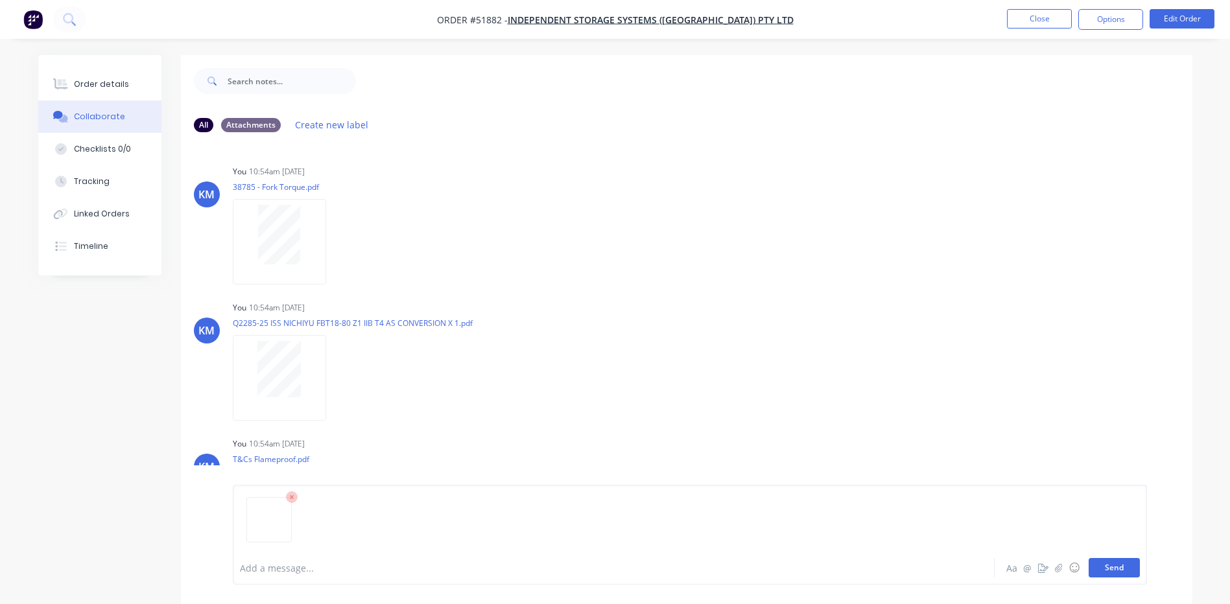
click at [1101, 569] on button "Send" at bounding box center [1114, 567] width 51 height 19
click at [137, 89] on button "Order details" at bounding box center [99, 84] width 123 height 32
